Goal: Transaction & Acquisition: Purchase product/service

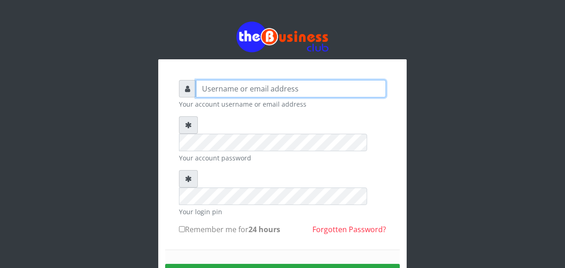
click at [239, 91] on input "text" at bounding box center [291, 88] width 190 height 17
type input "jossy"
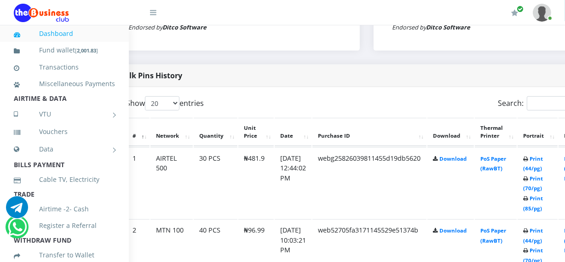
scroll to position [435, 33]
click at [543, 169] on link "Print (44/pg)" at bounding box center [533, 163] width 20 height 17
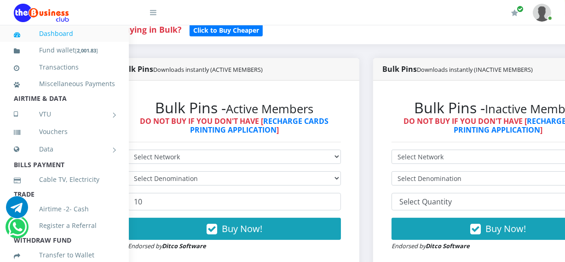
scroll to position [217, 33]
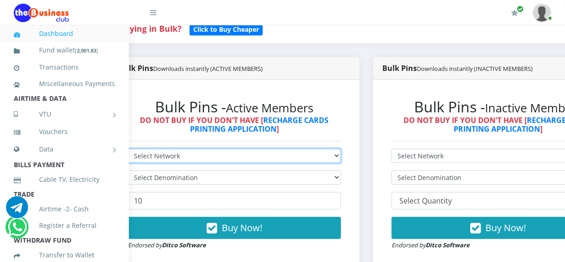
click at [274, 159] on select "Select Network MTN Globacom 9Mobile Airtel" at bounding box center [234, 156] width 213 height 14
select select "MTN"
click at [128, 150] on select "Select Network MTN Globacom 9Mobile Airtel" at bounding box center [234, 156] width 213 height 14
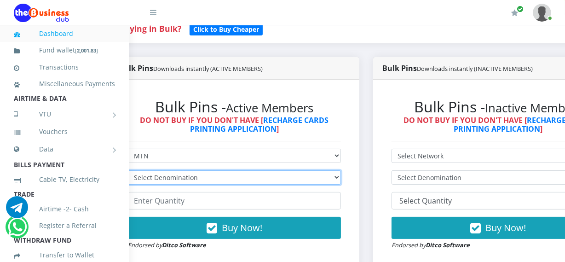
click at [275, 179] on select "Select Denomination MTN NGN100 - ₦96.99 MTN NGN200 - ₦193.98 MTN NGN400 - ₦387.…" at bounding box center [234, 177] width 213 height 14
select select "193.98-200"
click at [128, 171] on select "Select Denomination MTN NGN100 - ₦96.99 MTN NGN200 - ₦193.98 MTN NGN400 - ₦387.…" at bounding box center [234, 177] width 213 height 14
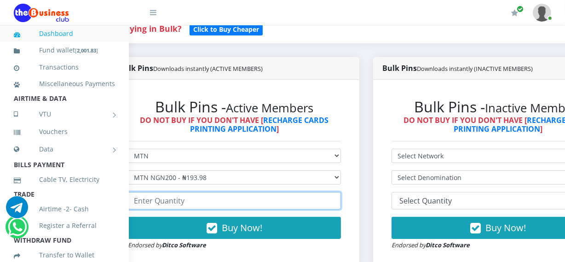
click at [264, 202] on input "number" at bounding box center [234, 200] width 213 height 17
type input "1"
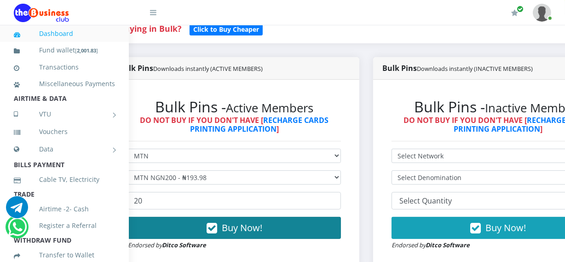
click at [271, 225] on button "Buy Now!" at bounding box center [234, 228] width 213 height 22
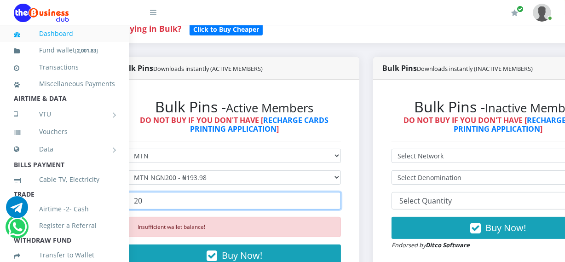
click at [220, 200] on input "20" at bounding box center [234, 200] width 213 height 17
type input "2"
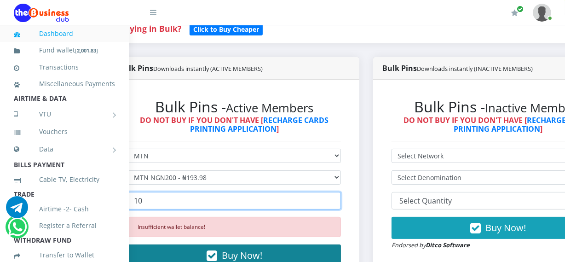
type input "10"
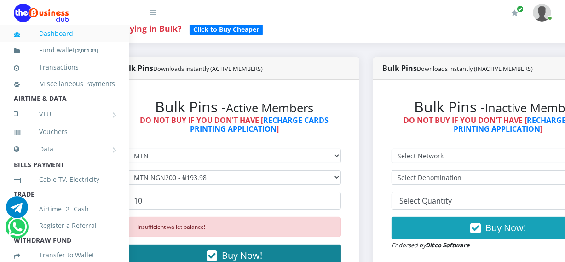
click at [234, 251] on span "Buy Now!" at bounding box center [242, 255] width 41 height 12
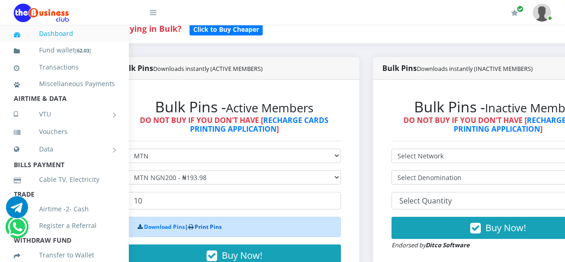
click at [203, 229] on link "Print Pins" at bounding box center [208, 227] width 27 height 8
